Goal: Task Accomplishment & Management: Complete application form

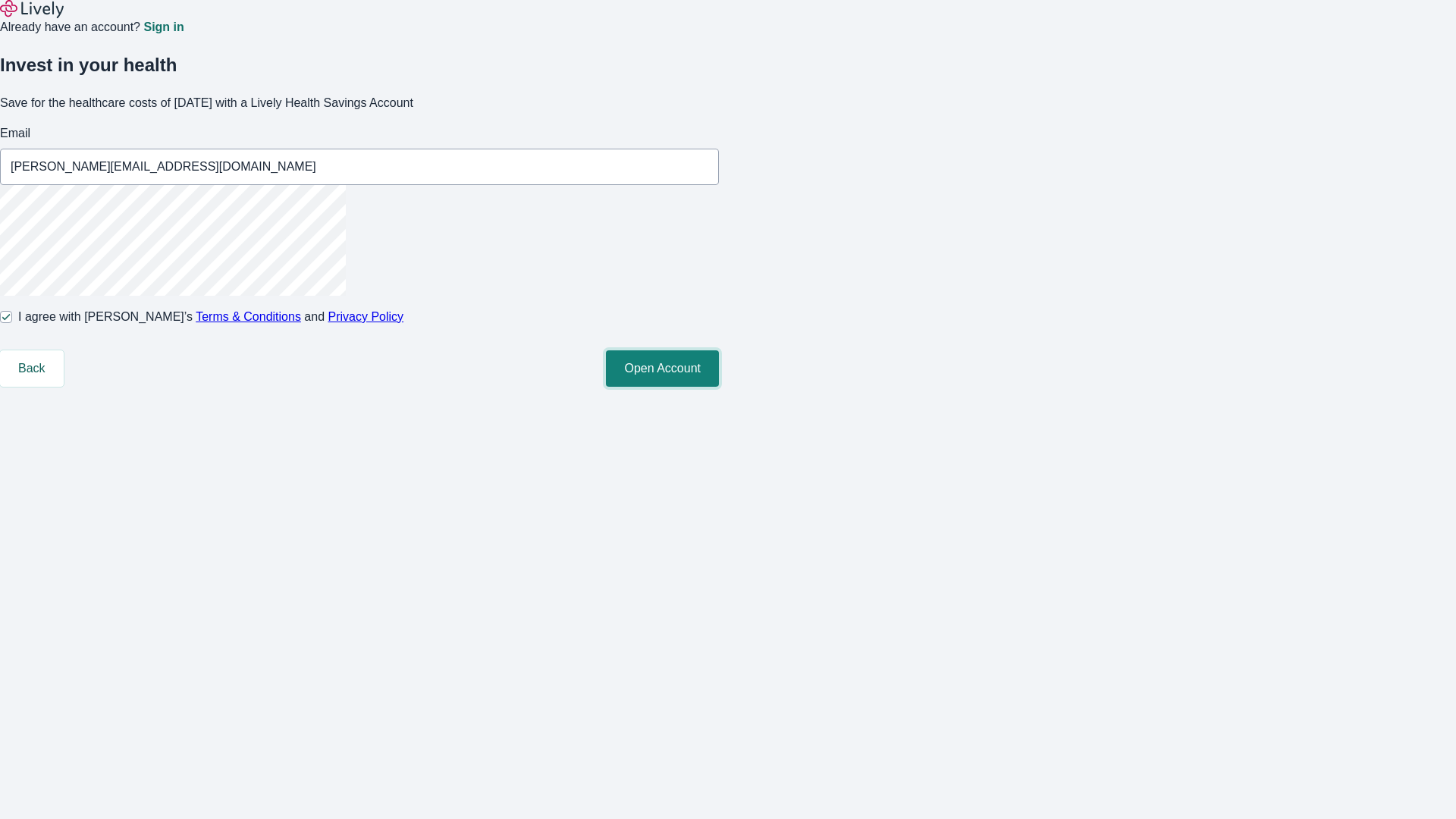
click at [719, 387] on button "Open Account" at bounding box center [662, 369] width 113 height 36
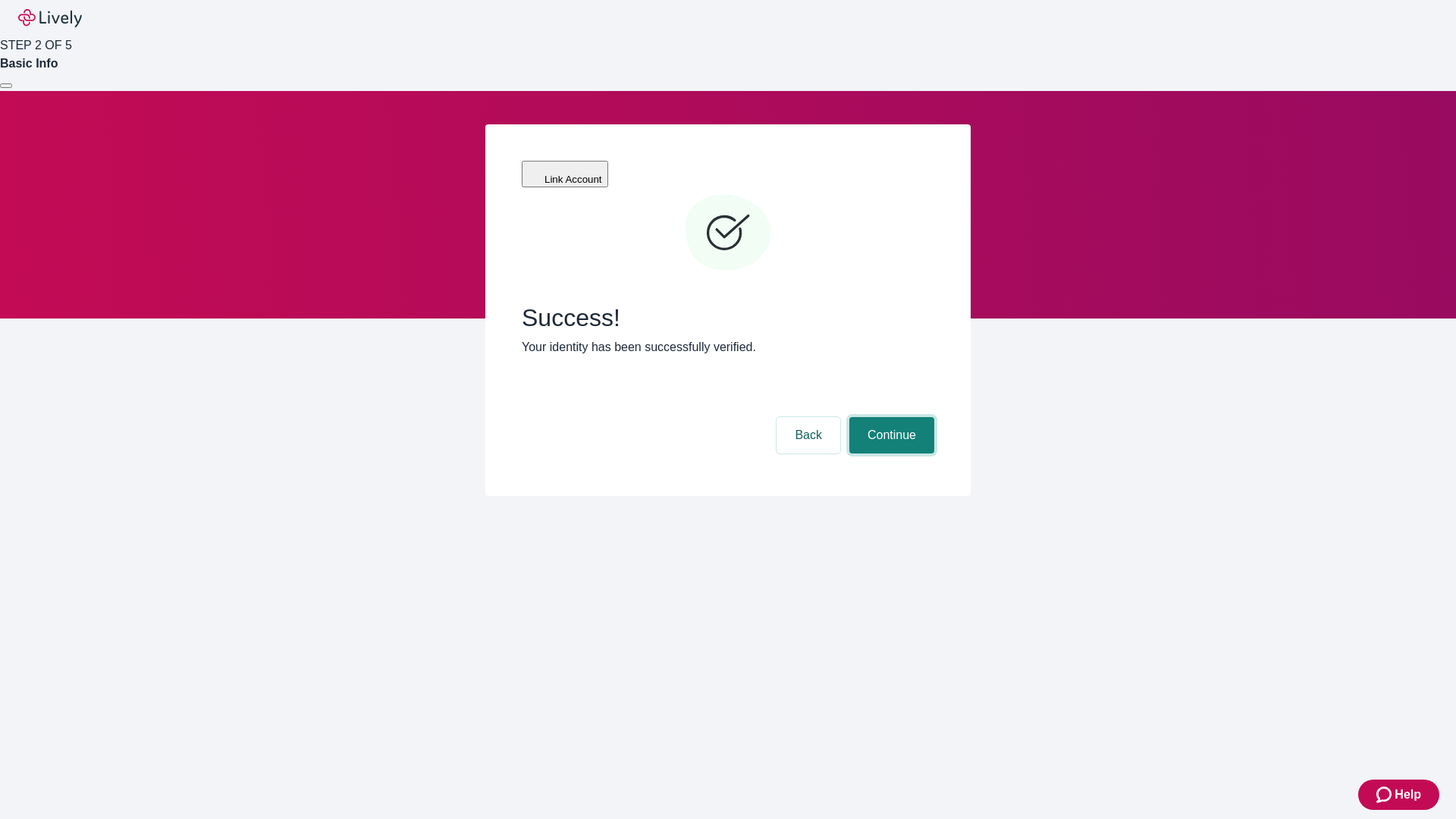
click at [889, 417] on button "Continue" at bounding box center [891, 435] width 85 height 36
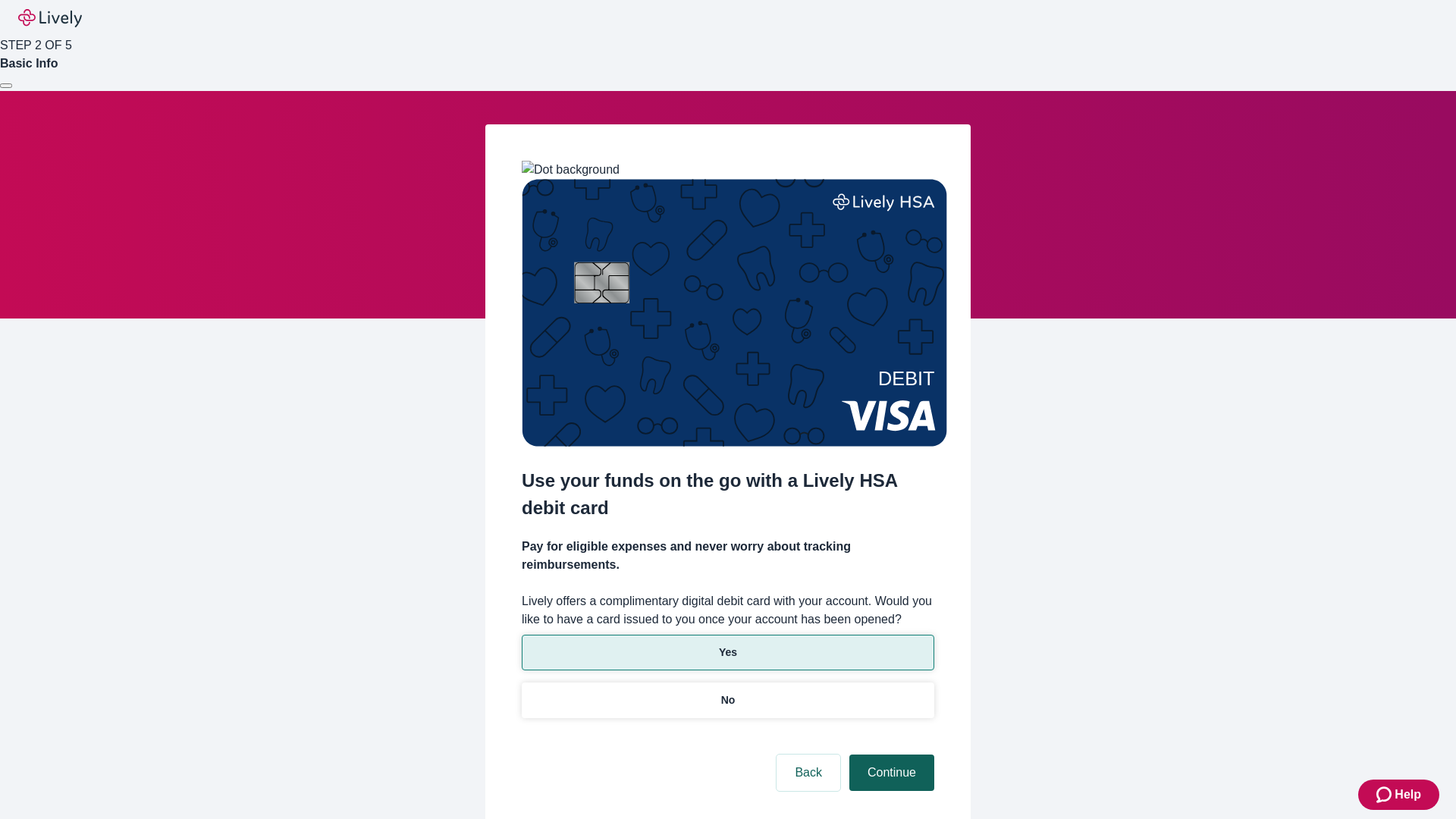
click at [727, 644] on p "Yes" at bounding box center [727, 652] width 18 height 16
click at [889, 754] on button "Continue" at bounding box center [891, 772] width 85 height 36
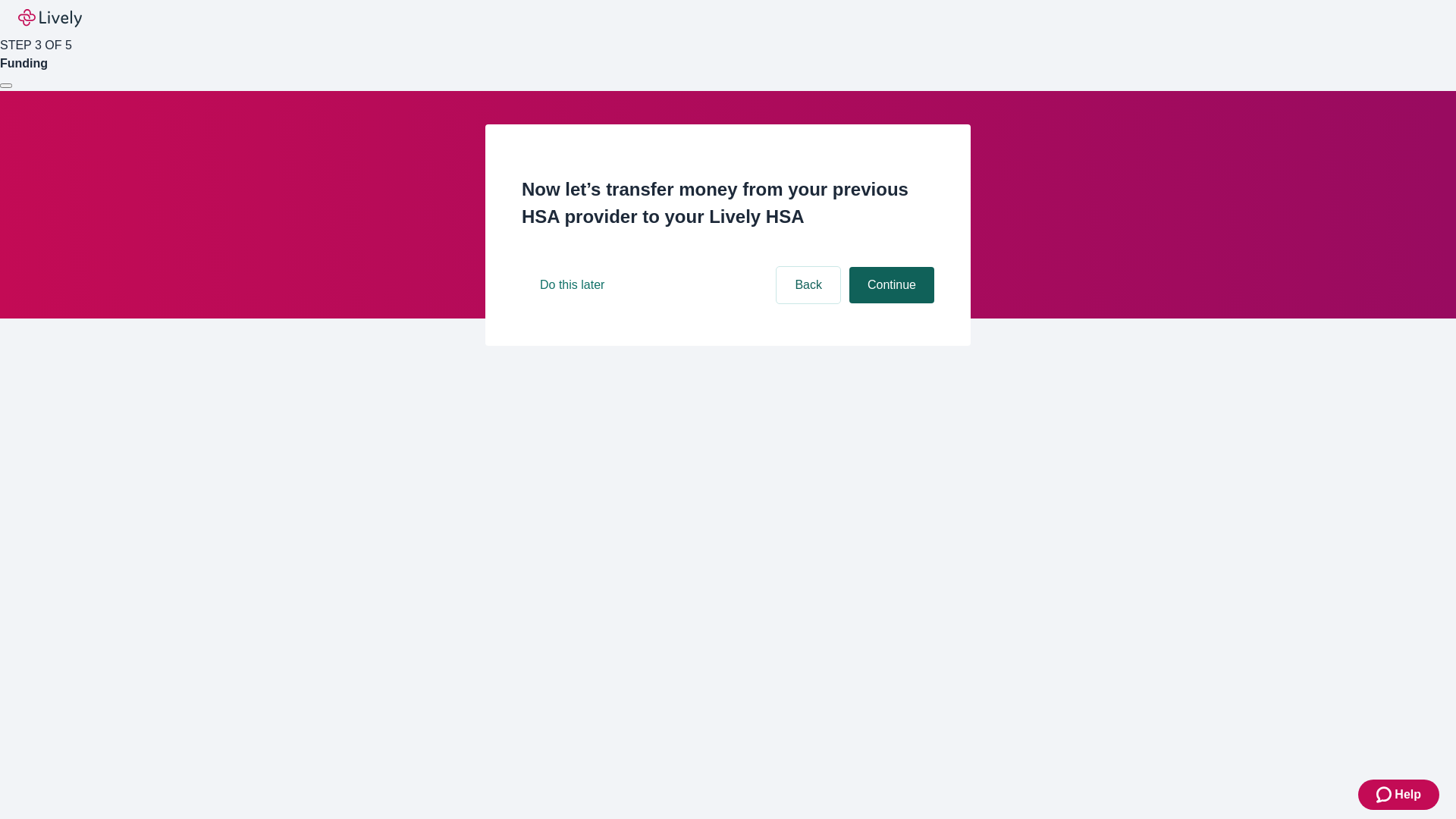
click at [889, 303] on button "Continue" at bounding box center [891, 285] width 85 height 36
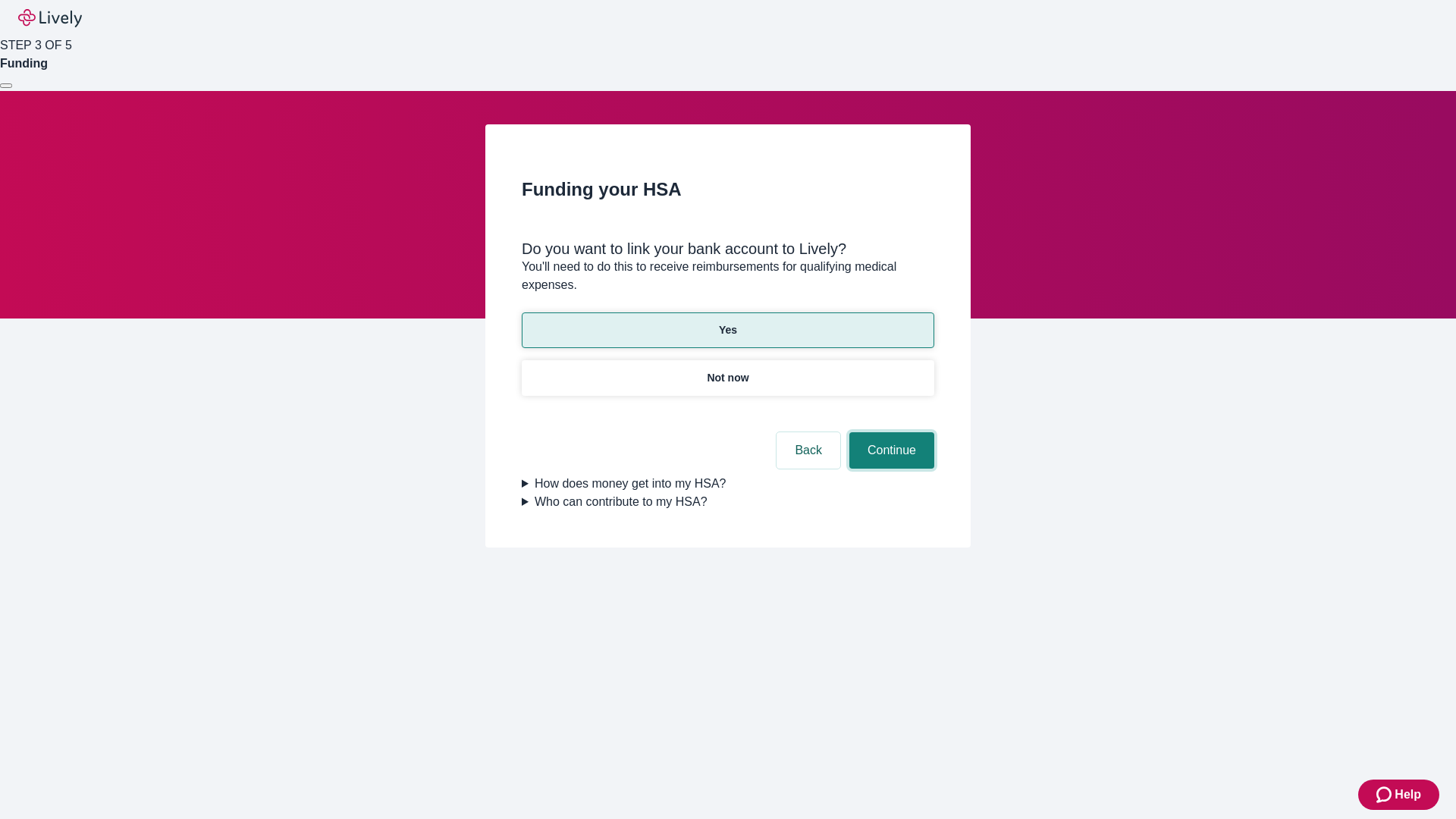
click at [889, 432] on button "Continue" at bounding box center [891, 450] width 85 height 36
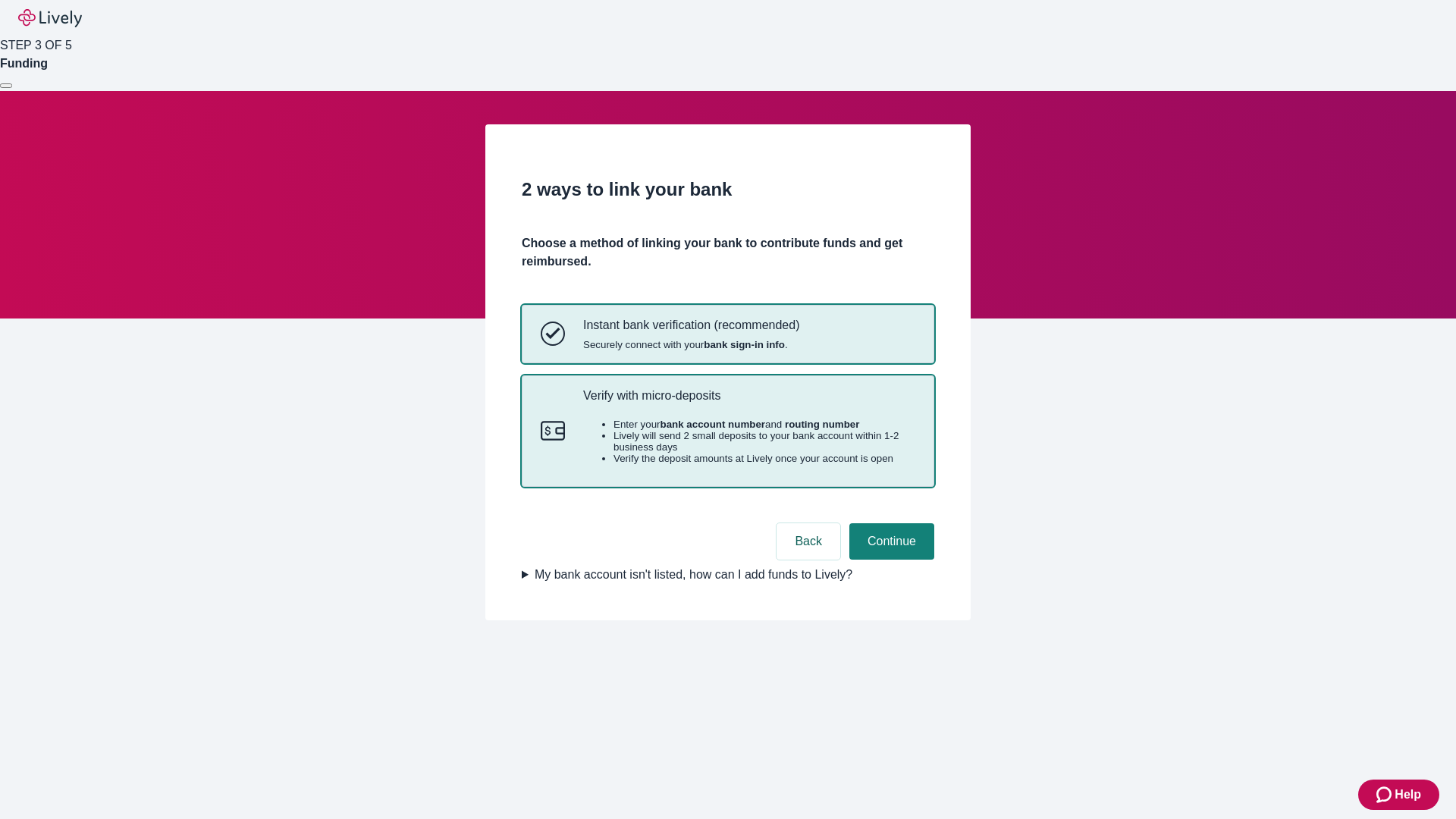
click at [749, 403] on p "Verify with micro-deposits" at bounding box center [749, 396] width 332 height 14
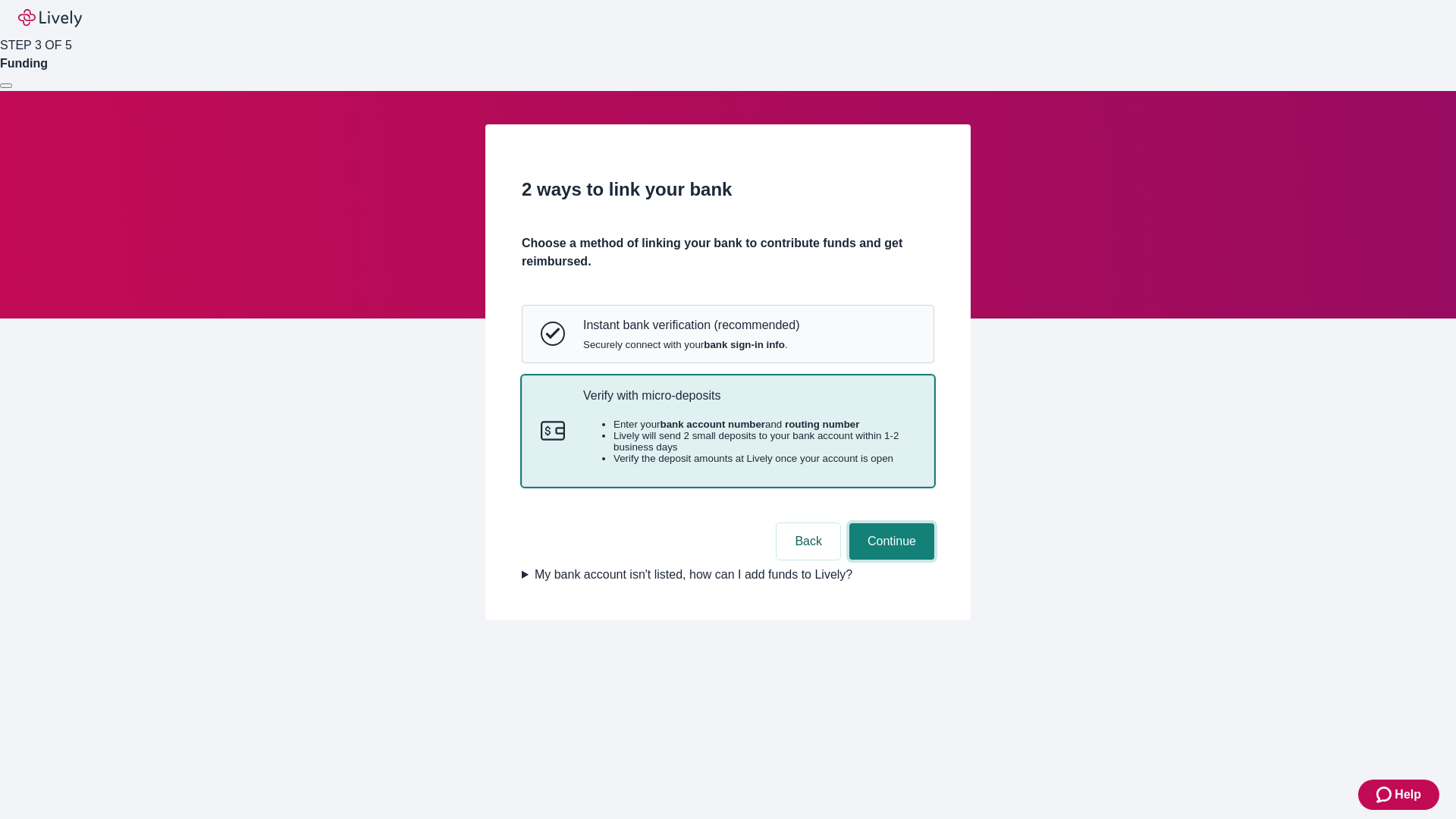
click at [889, 560] on button "Continue" at bounding box center [891, 542] width 85 height 36
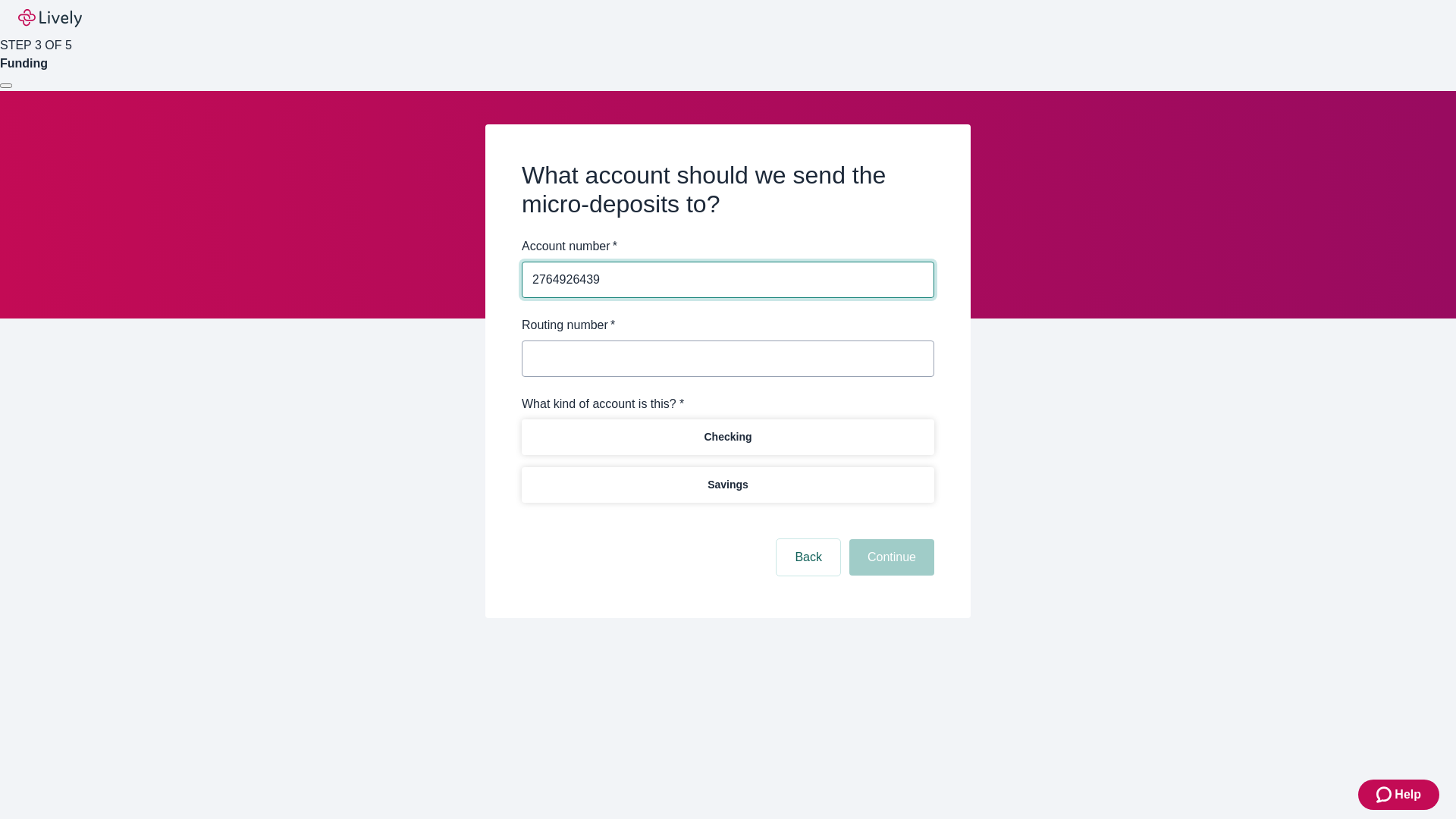
type input "2764926439"
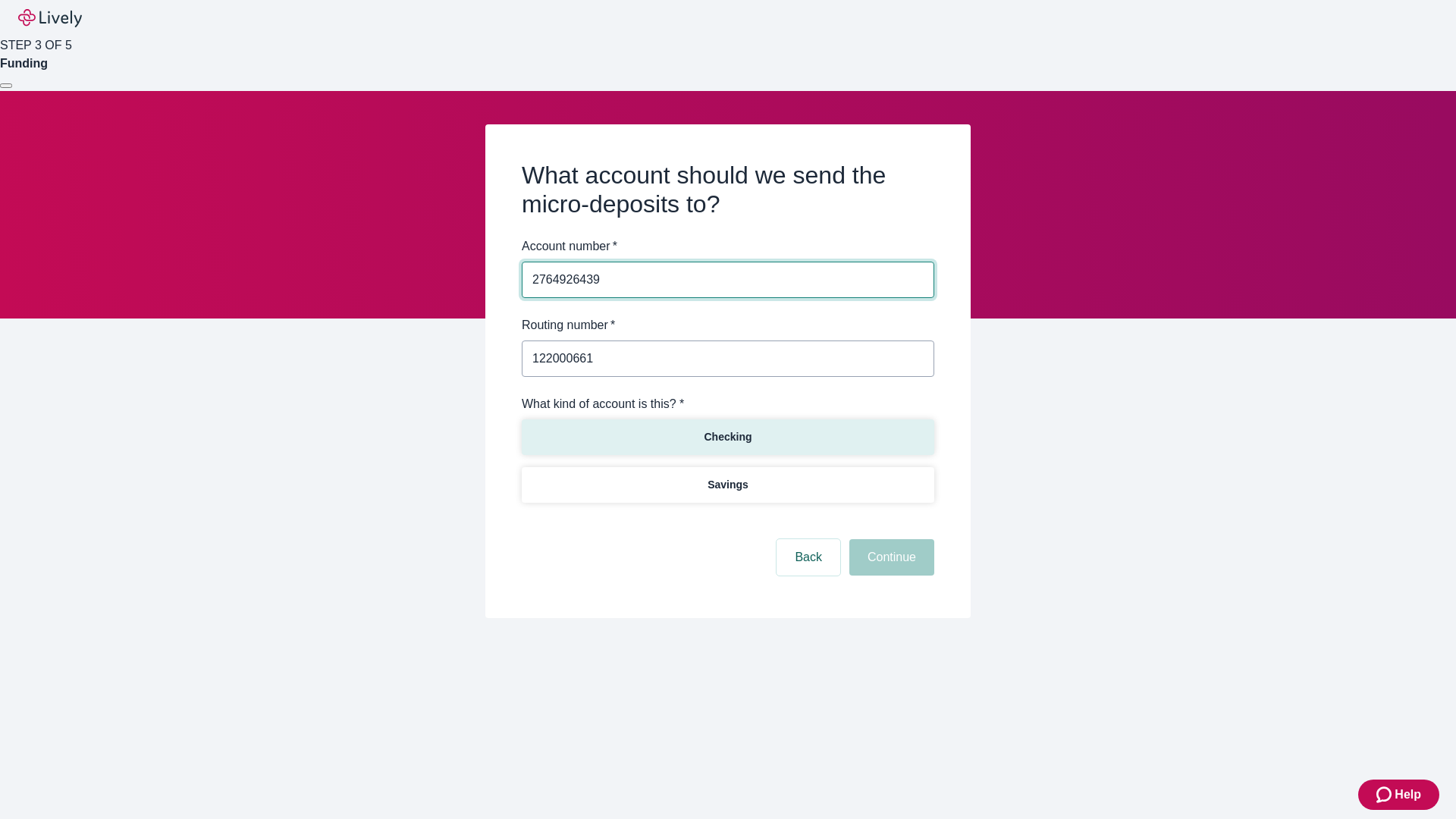
type input "122000661"
click at [727, 436] on p "Checking" at bounding box center [727, 438] width 47 height 16
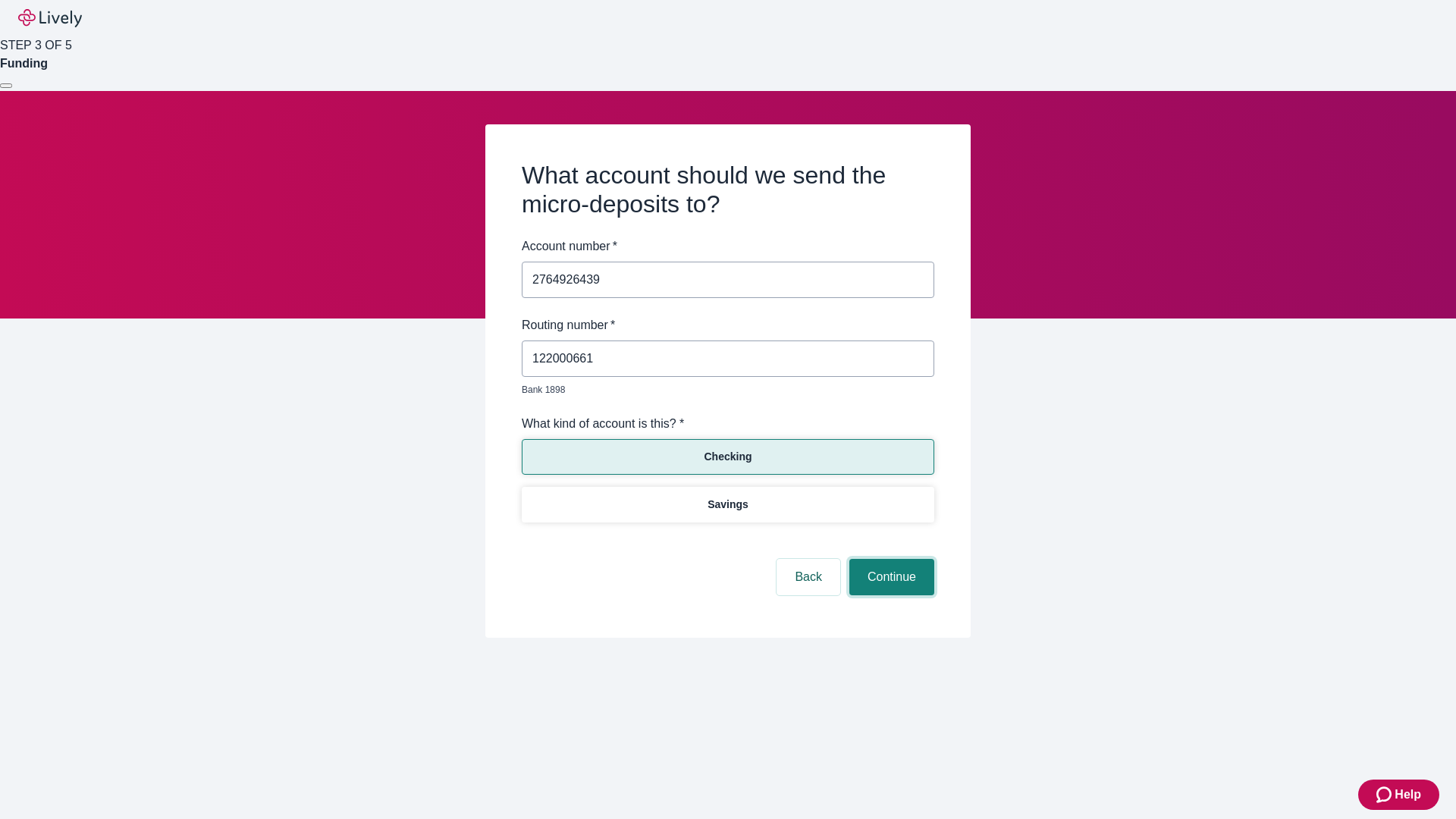
click at [889, 560] on button "Continue" at bounding box center [891, 577] width 85 height 36
